Goal: Navigation & Orientation: Understand site structure

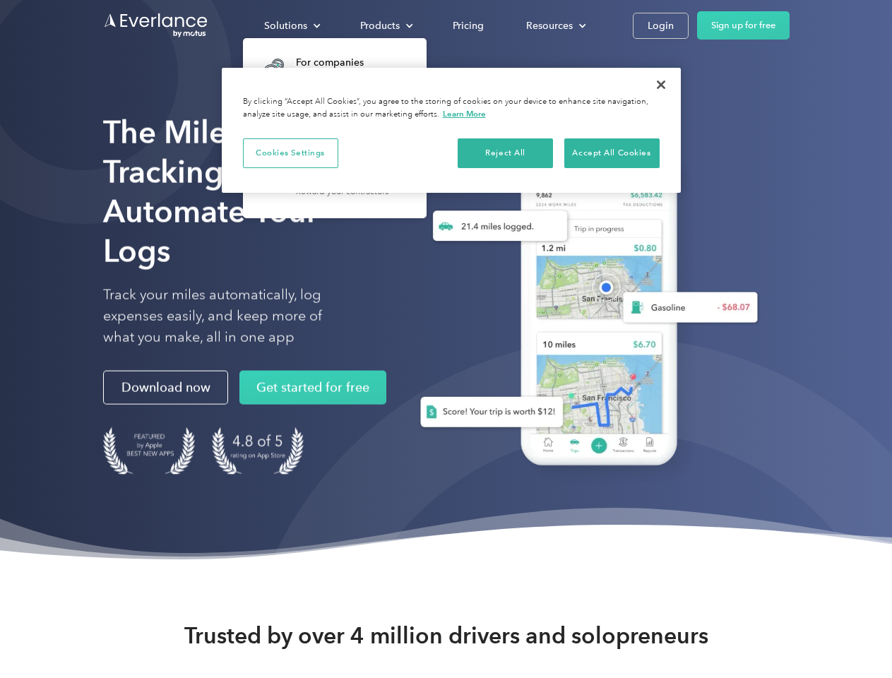
click at [292, 25] on div "Solutions" at bounding box center [285, 26] width 43 height 18
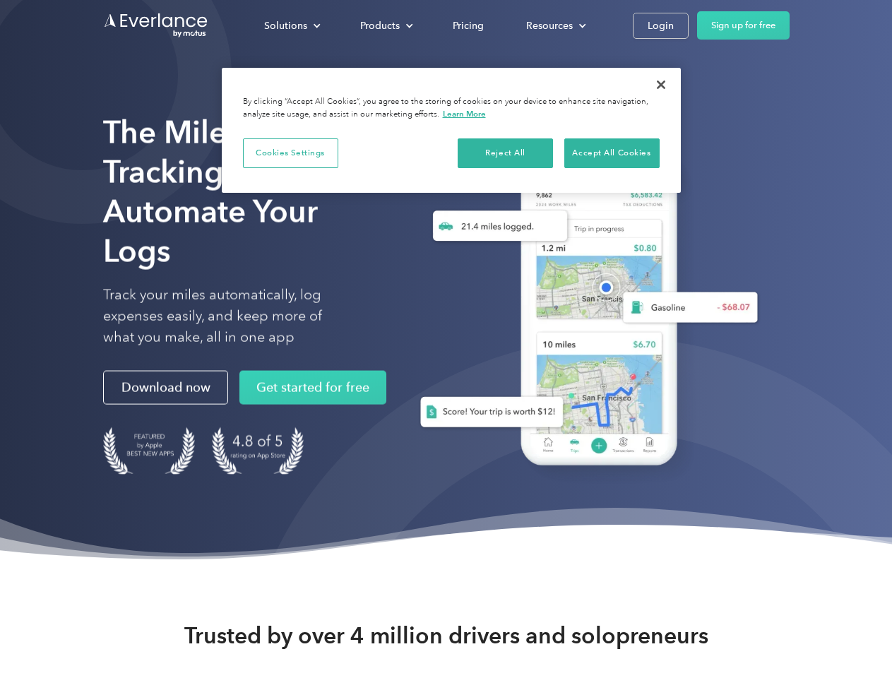
click at [385, 25] on div "Products" at bounding box center [380, 26] width 40 height 18
click at [555, 25] on div "Resources" at bounding box center [549, 26] width 47 height 18
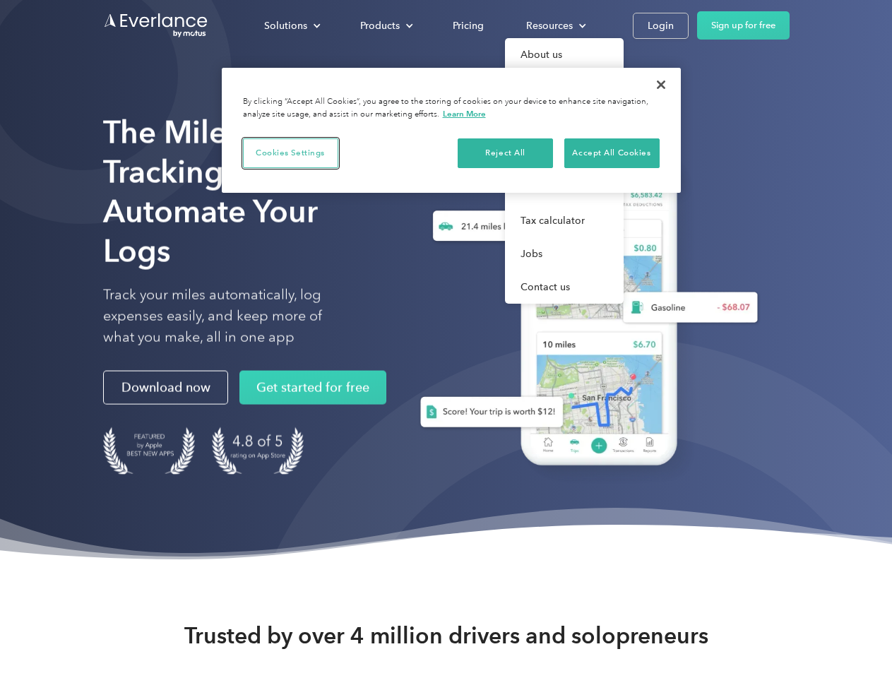
click at [290, 153] on button "Cookies Settings" at bounding box center [290, 153] width 95 height 30
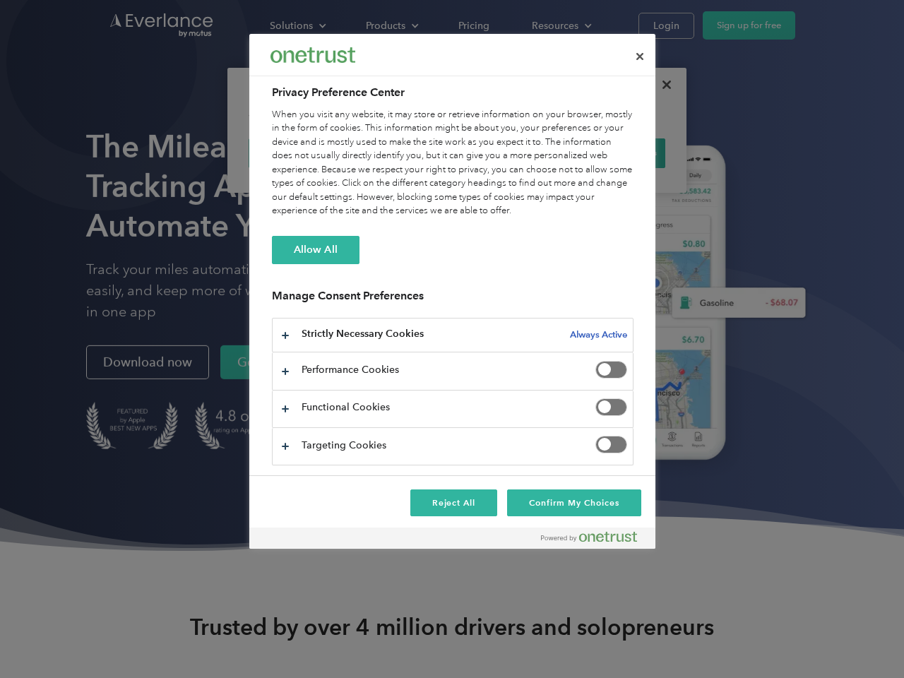
click at [506, 153] on div "When you visit any website, it may store or retrieve information on your browse…" at bounding box center [453, 163] width 362 height 110
click at [612, 153] on div "When you visit any website, it may store or retrieve information on your browse…" at bounding box center [453, 163] width 362 height 110
click at [661, 85] on div at bounding box center [452, 339] width 904 height 678
